Goal: Answer question/provide support

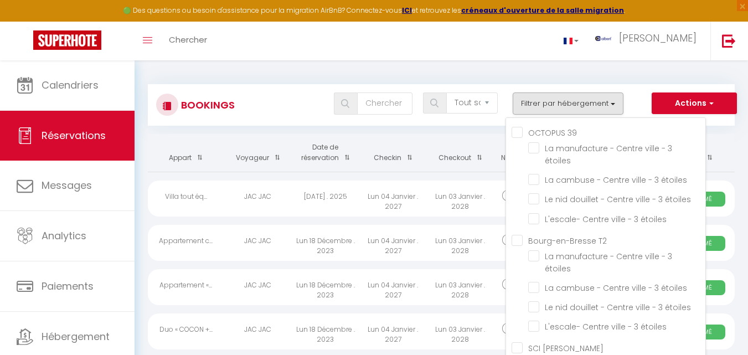
select select "not_cancelled"
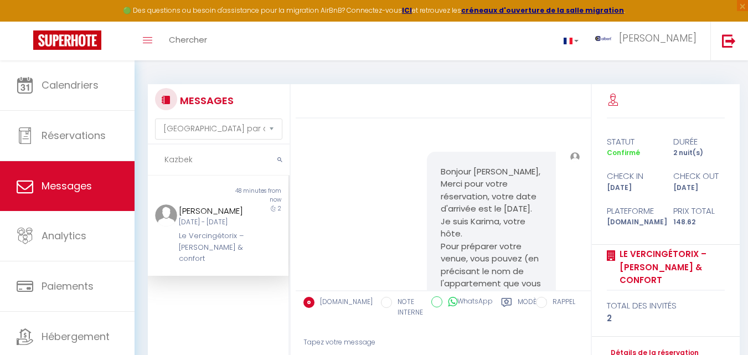
select select "message"
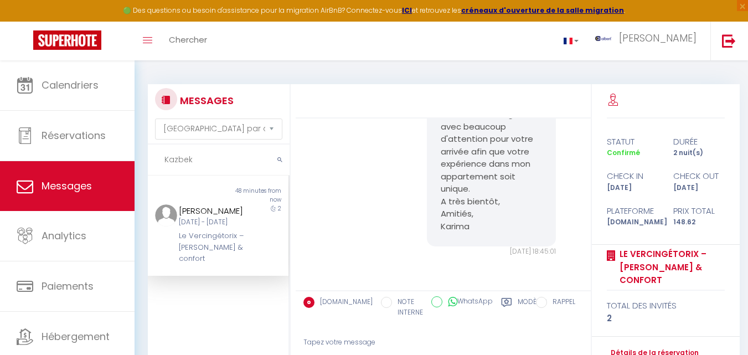
drag, startPoint x: 210, startPoint y: 157, endPoint x: 147, endPoint y: 161, distance: 62.7
click at [148, 161] on input "Kazbek" at bounding box center [219, 160] width 142 height 31
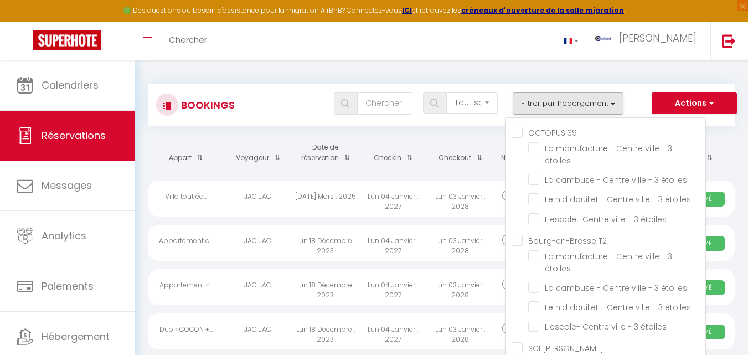
select select "not_cancelled"
